Goal: Transaction & Acquisition: Download file/media

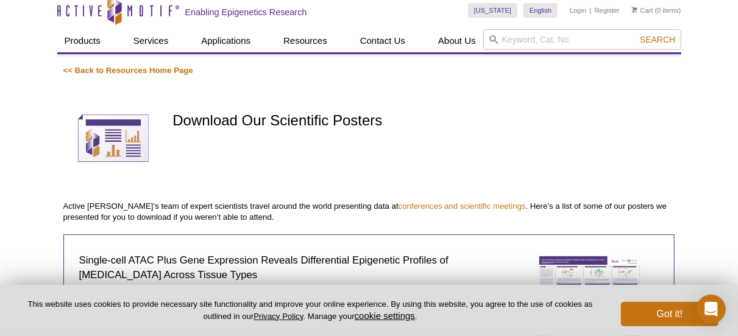
scroll to position [49, 0]
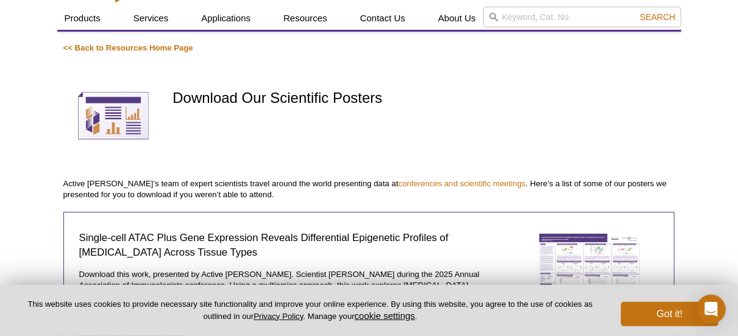
click at [127, 115] on img at bounding box center [113, 116] width 101 height 101
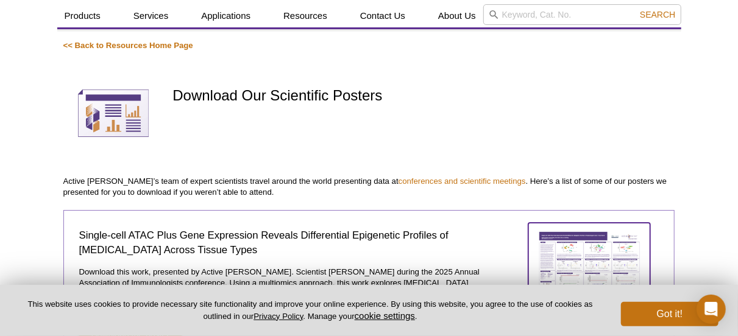
scroll to position [30, 0]
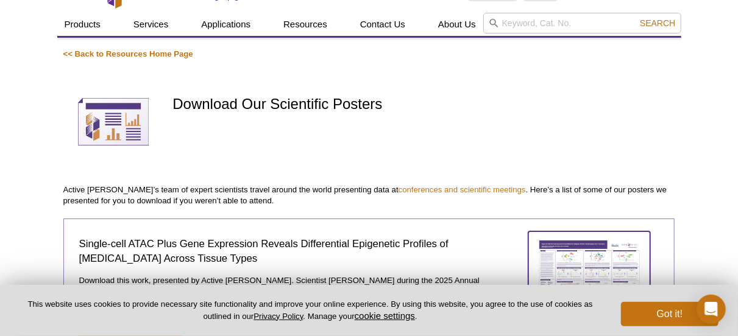
click at [598, 248] on img at bounding box center [589, 281] width 122 height 99
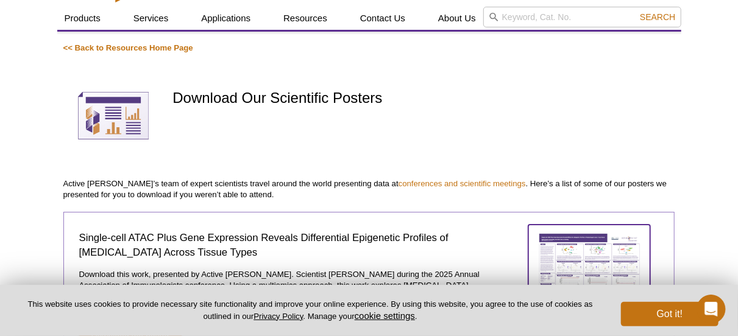
scroll to position [0, 0]
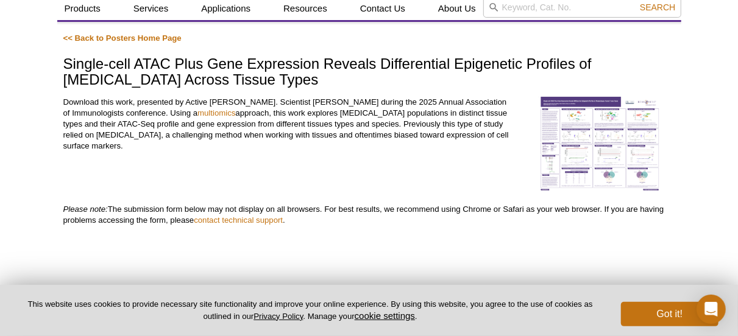
scroll to position [98, 0]
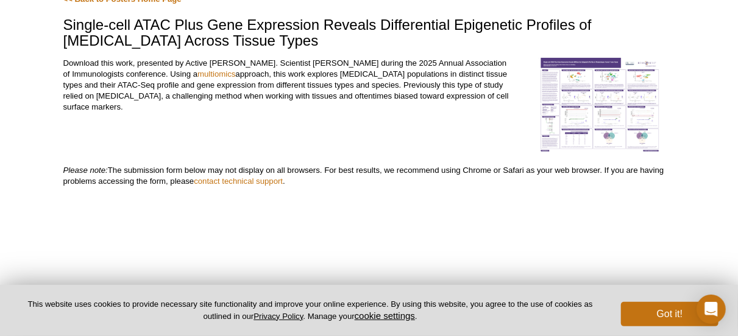
click at [633, 108] on img at bounding box center [600, 105] width 122 height 95
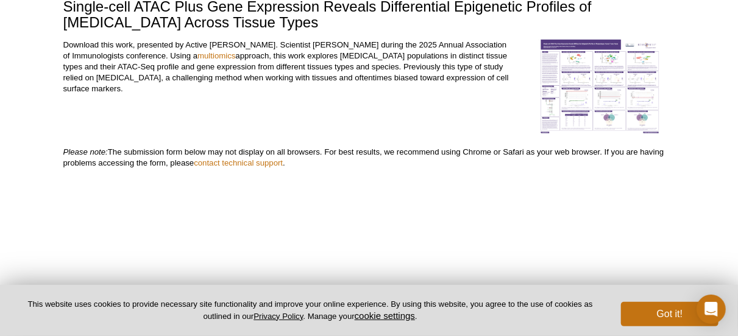
scroll to position [79, 0]
